Goal: Transaction & Acquisition: Purchase product/service

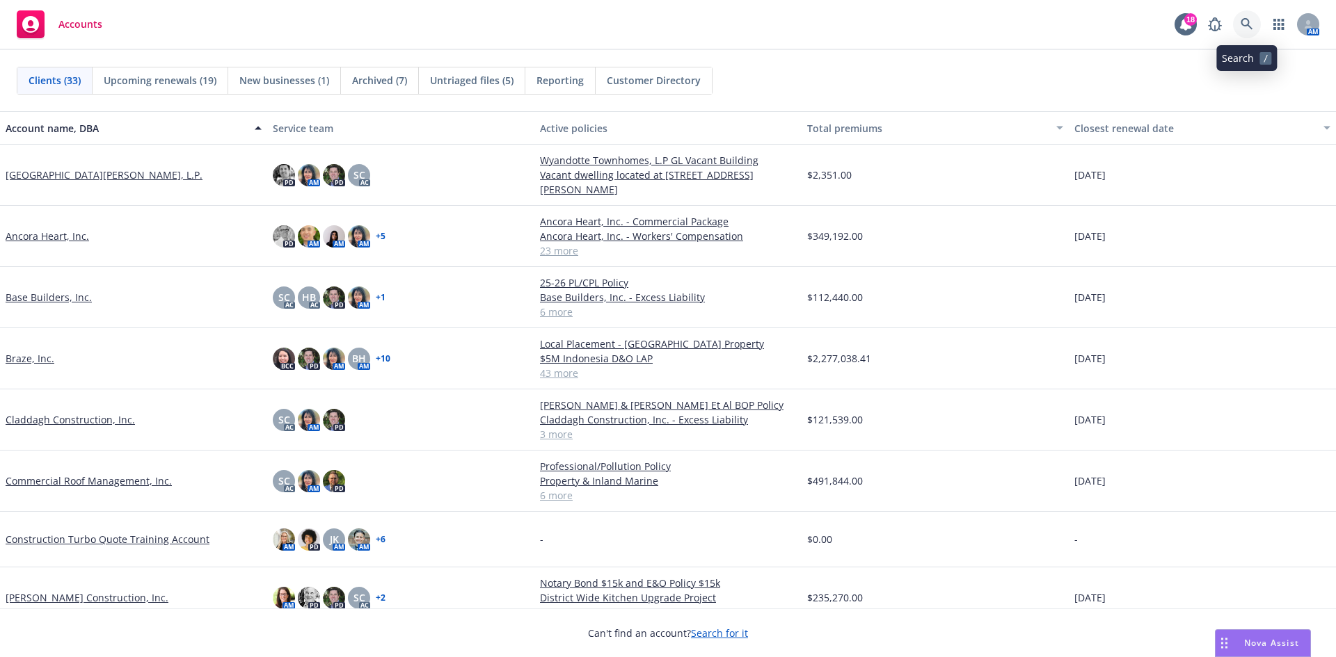
click at [1245, 22] on icon at bounding box center [1246, 24] width 13 height 13
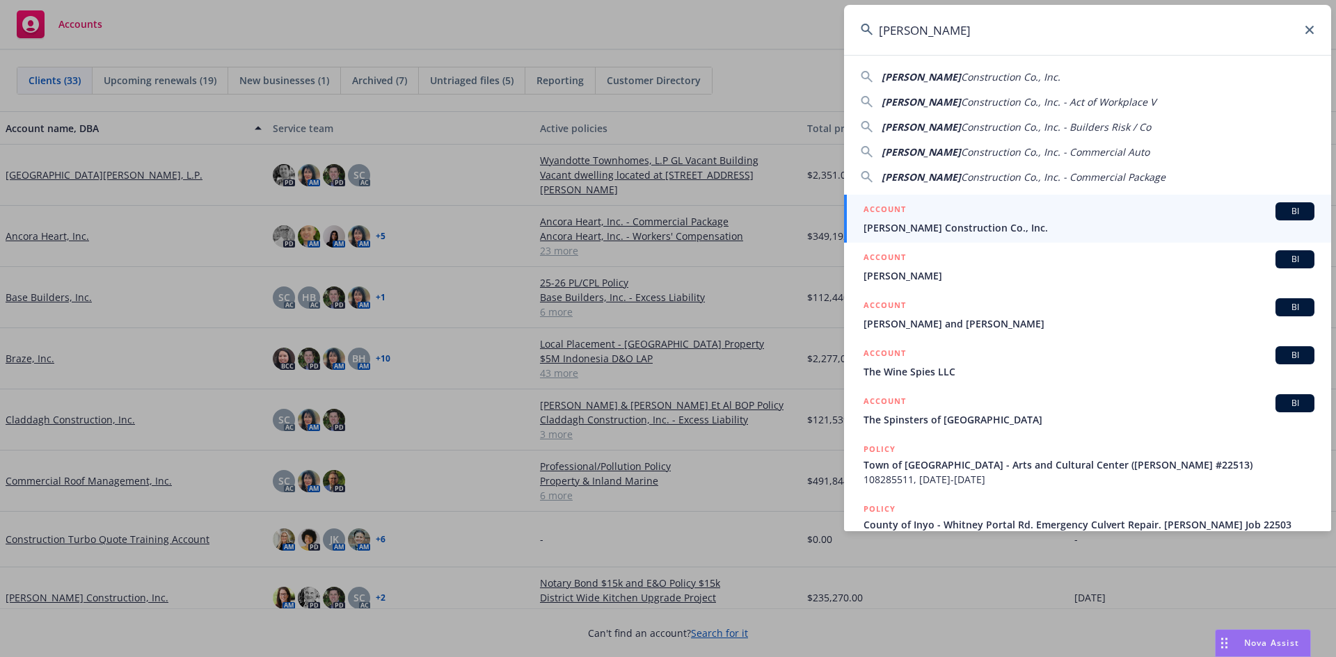
type input "Spiess"
click at [1075, 216] on div "ACCOUNT BI" at bounding box center [1088, 211] width 451 height 18
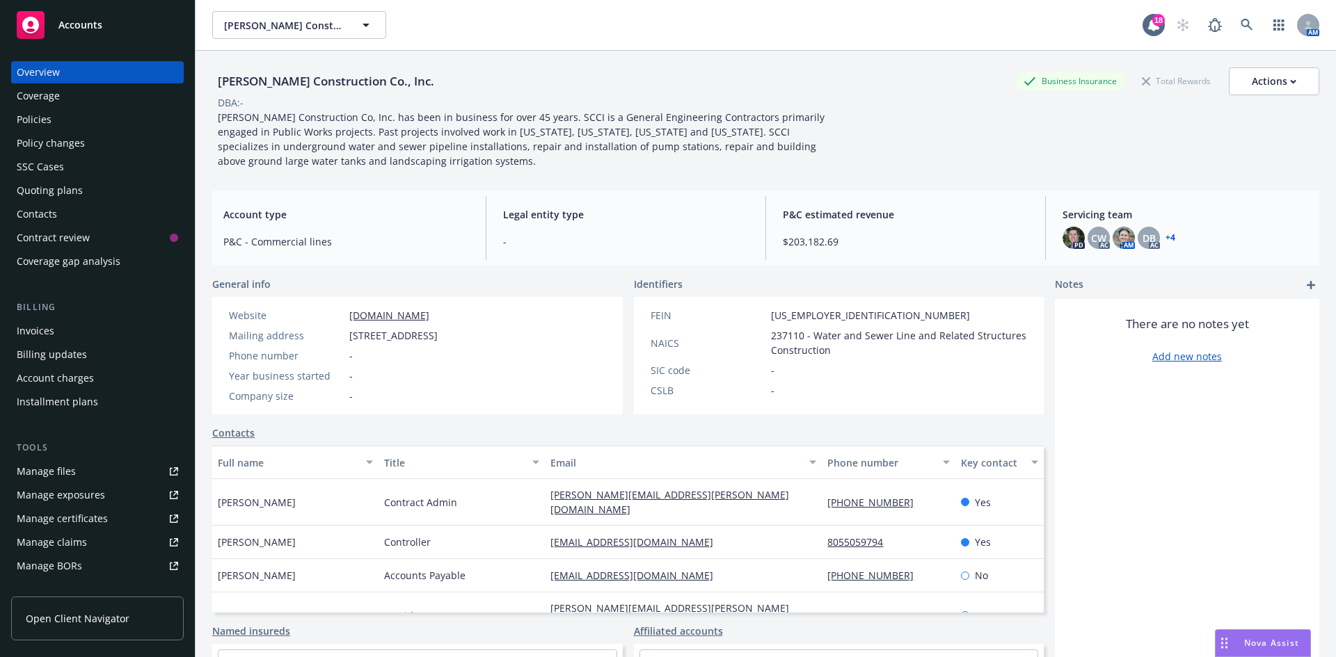
click at [52, 186] on div "Quoting plans" at bounding box center [50, 190] width 66 height 22
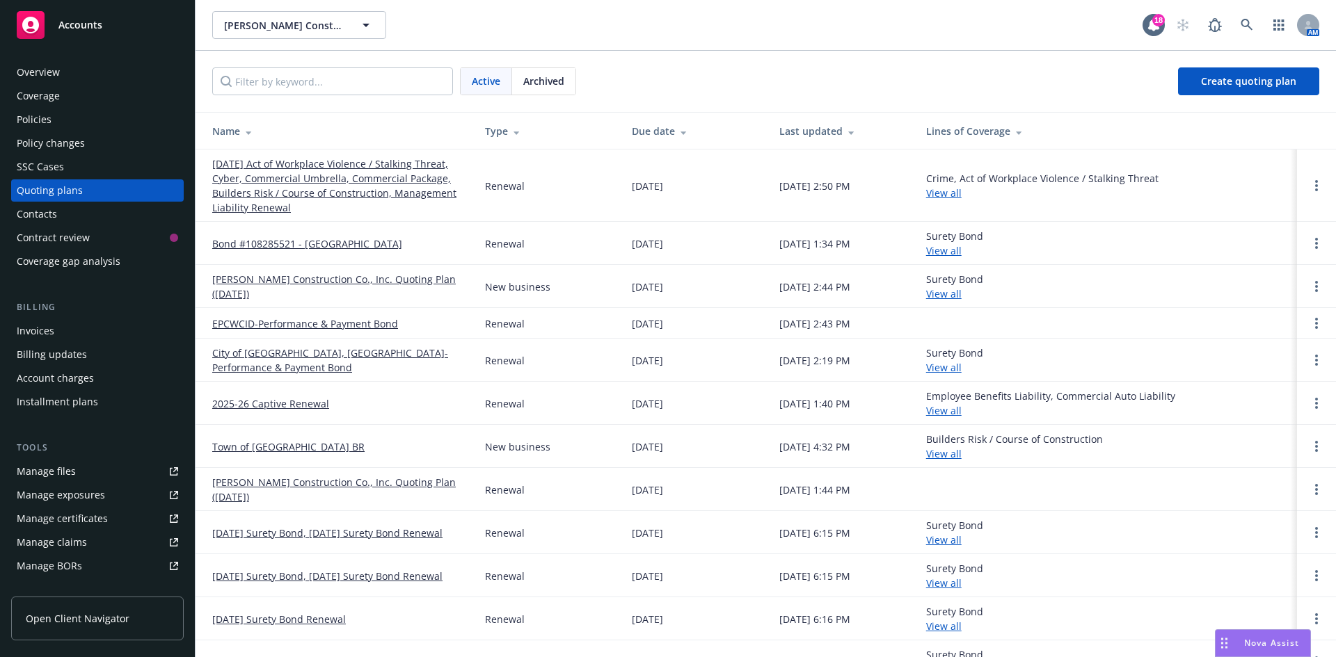
click at [304, 173] on link "09/01/25 Act of Workplace Violence / Stalking Threat, Cyber, Commercial Umbrell…" at bounding box center [337, 186] width 250 height 58
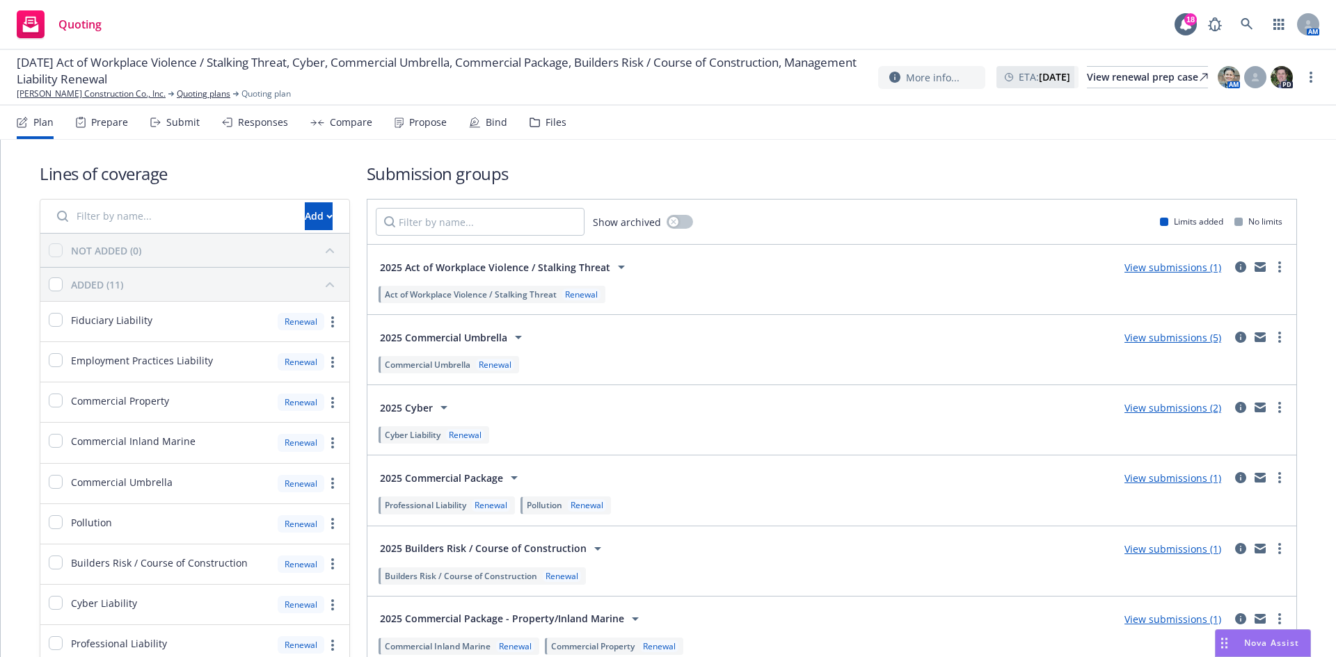
click at [431, 120] on div "Propose" at bounding box center [428, 122] width 38 height 11
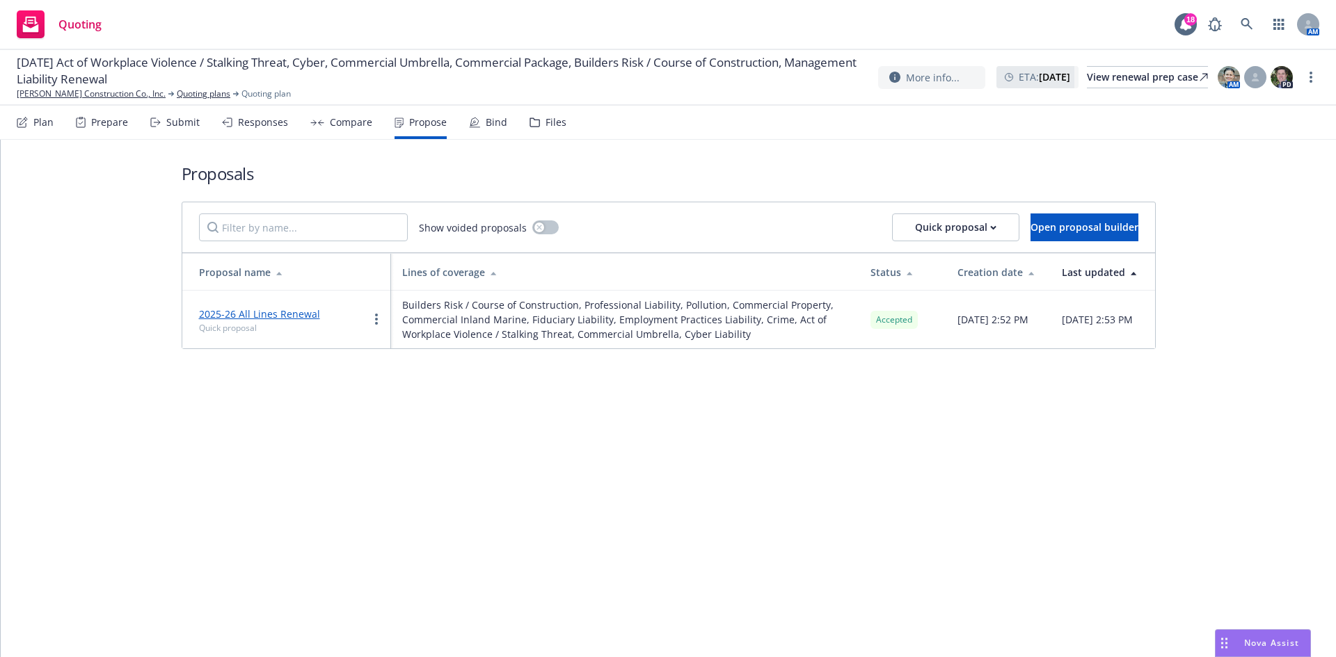
click at [493, 126] on div "Bind" at bounding box center [497, 122] width 22 height 11
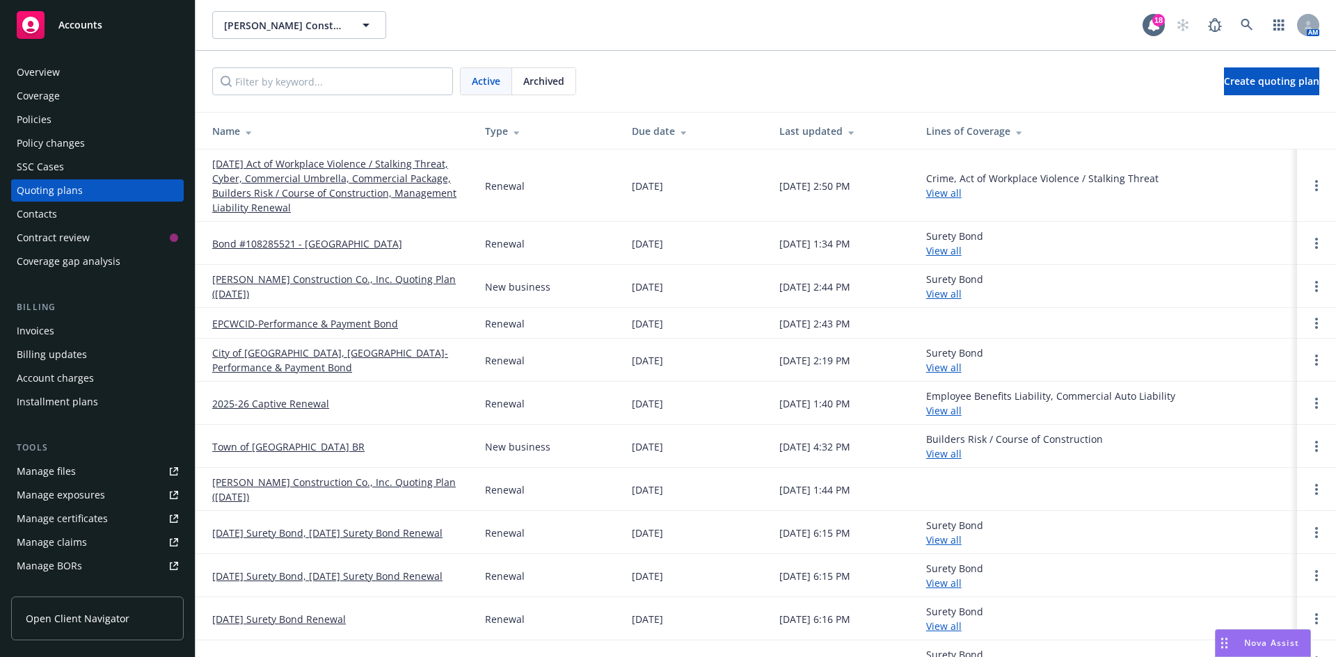
click at [77, 25] on span "Accounts" at bounding box center [80, 24] width 44 height 11
